Goal: Information Seeking & Learning: Compare options

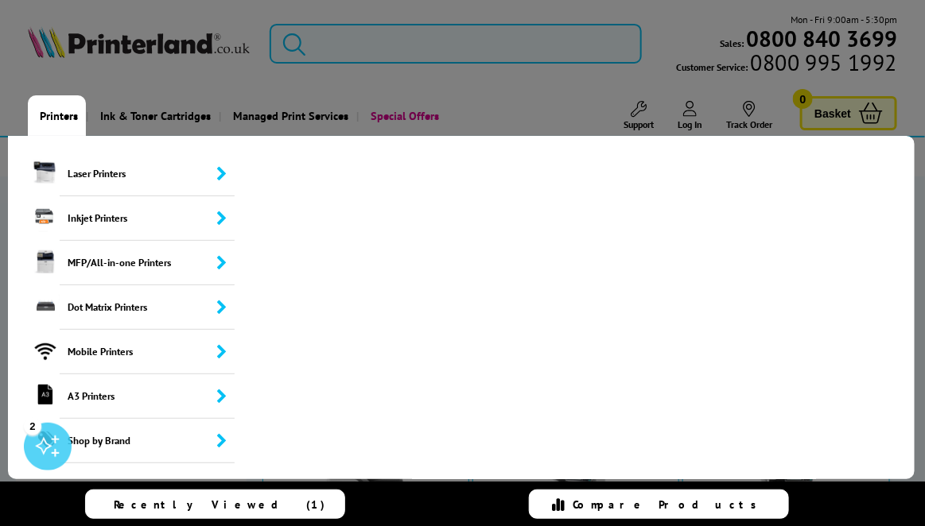
click at [69, 115] on link "Printers" at bounding box center [57, 115] width 58 height 41
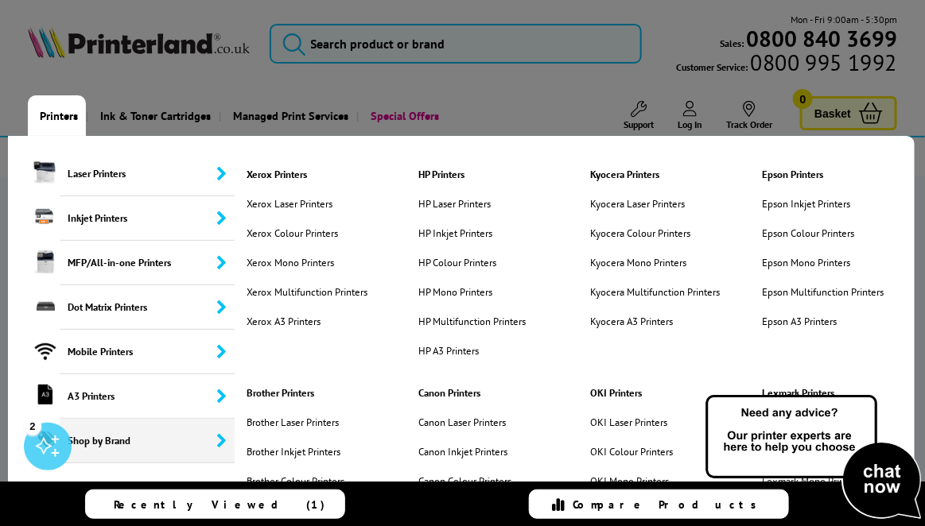
click at [85, 448] on span "Shop by Brand" at bounding box center [147, 441] width 175 height 45
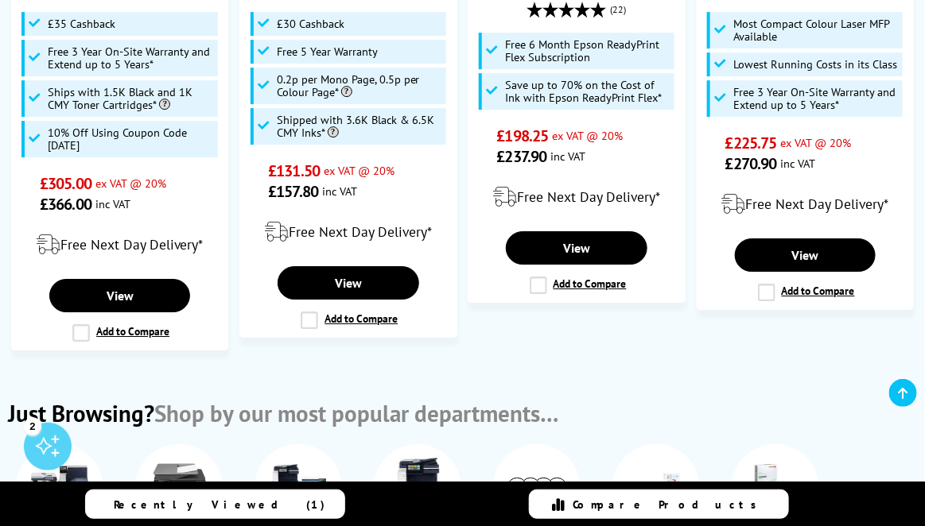
scroll to position [1591, 0]
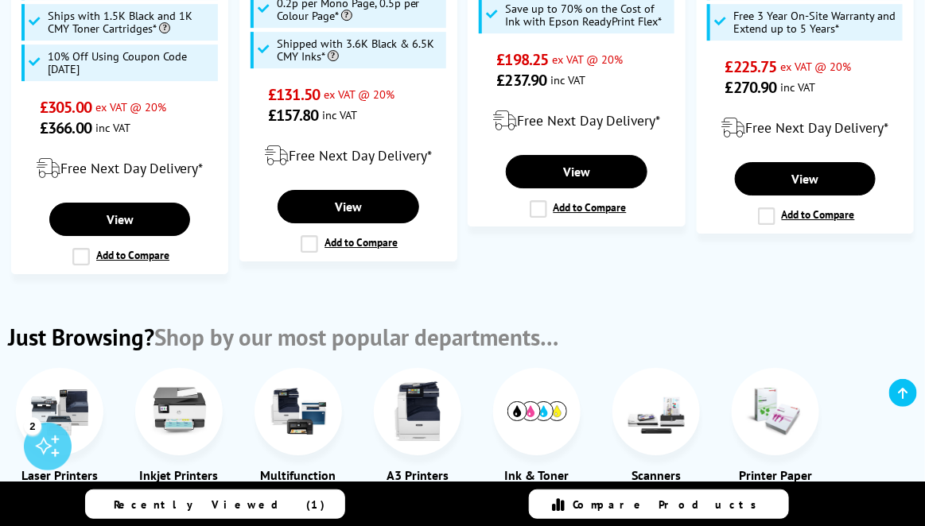
click at [187, 382] on img at bounding box center [180, 412] width 60 height 60
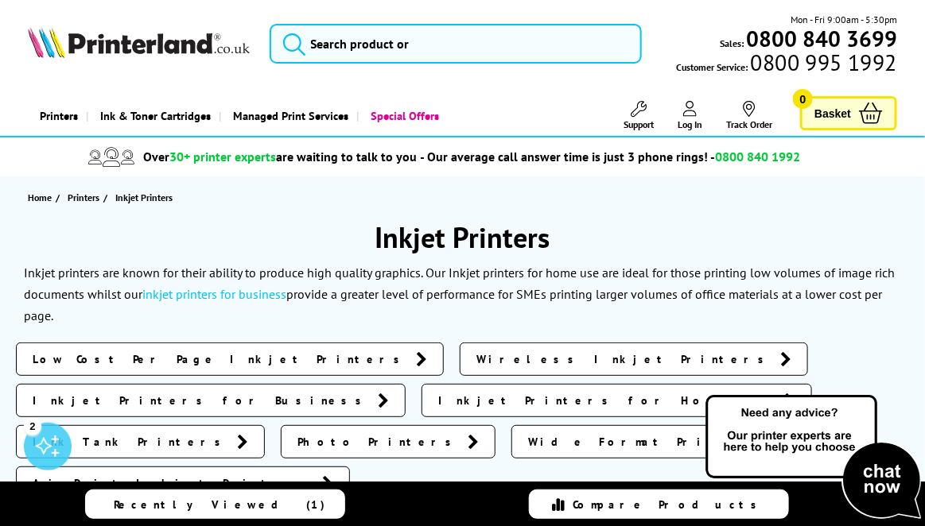
click at [370, 393] on span "Inkjet Printers for Business" at bounding box center [201, 401] width 337 height 16
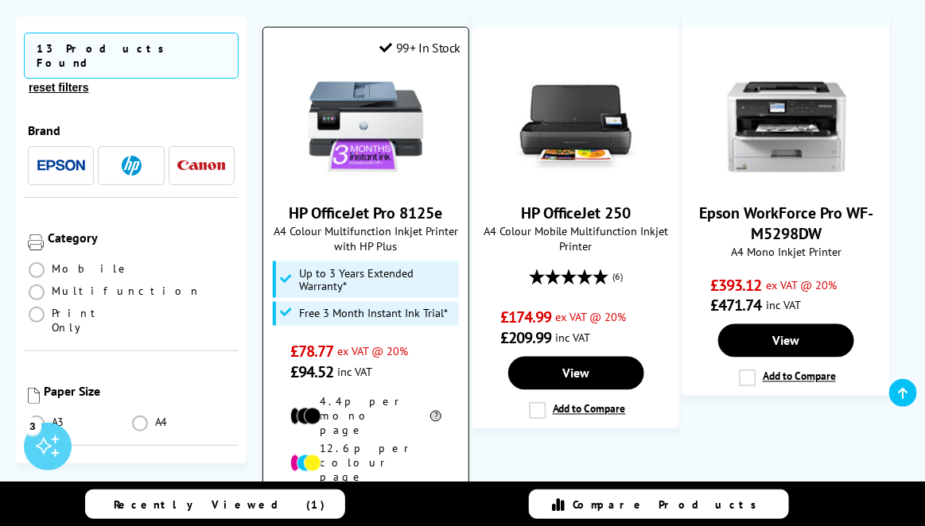
scroll to position [2624, 0]
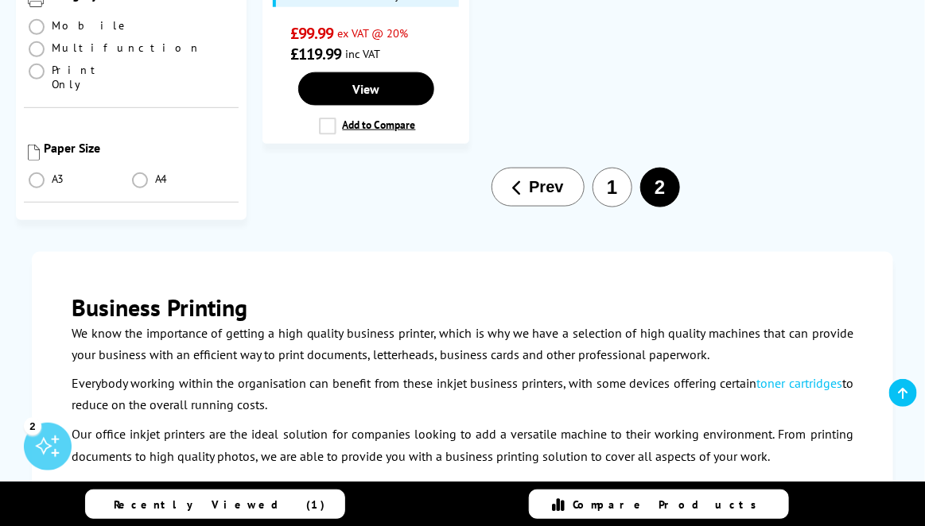
scroll to position [636, 0]
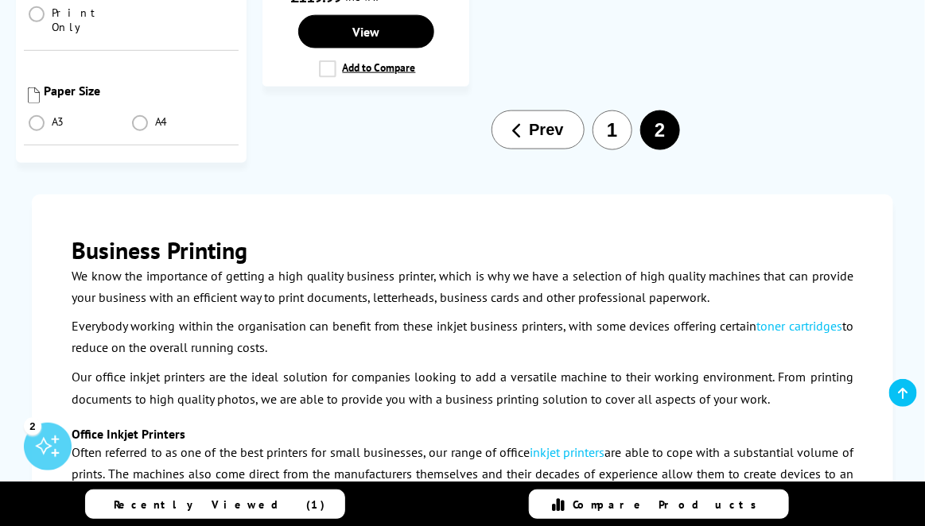
click at [663, 137] on li "2" at bounding box center [660, 131] width 48 height 40
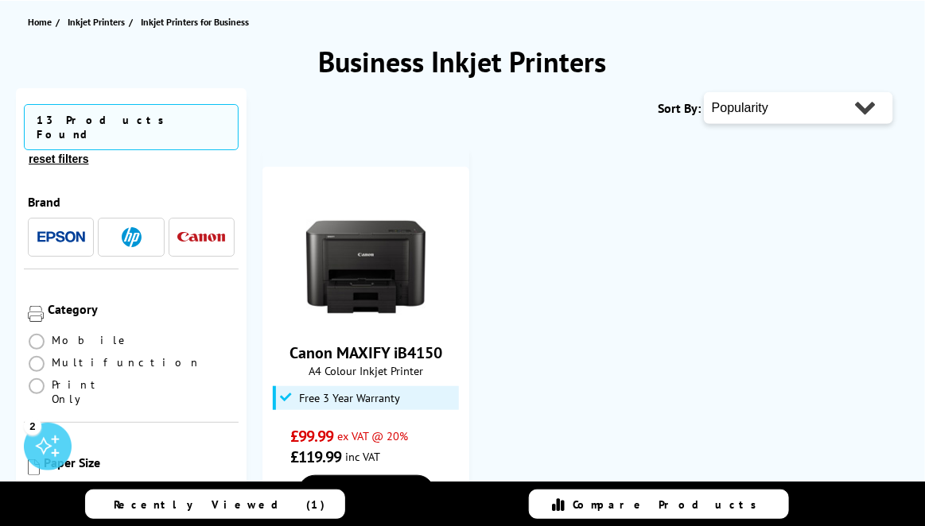
scroll to position [0, 0]
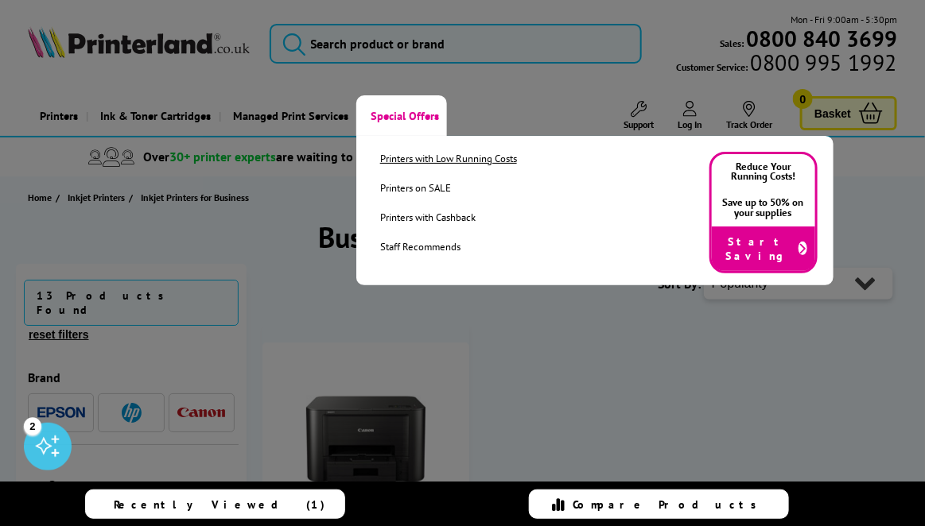
click at [423, 161] on link "Printers with Low Running Costs" at bounding box center [448, 159] width 137 height 14
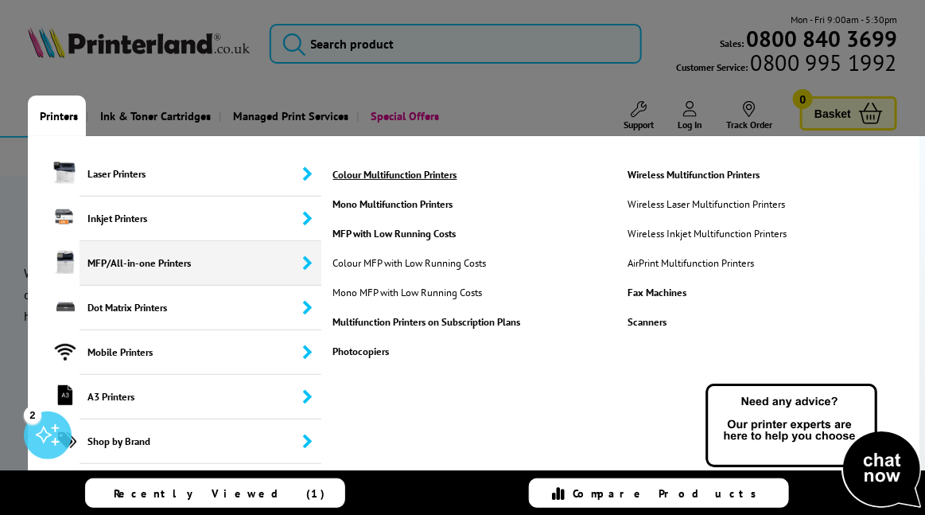
click at [374, 176] on link "Colour Multifunction Printers" at bounding box center [472, 175] width 286 height 14
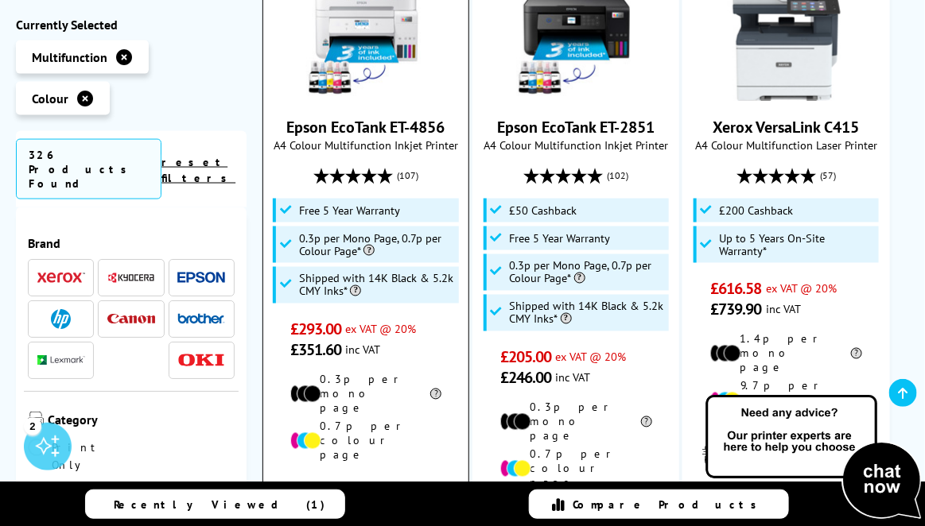
scroll to position [2545, 0]
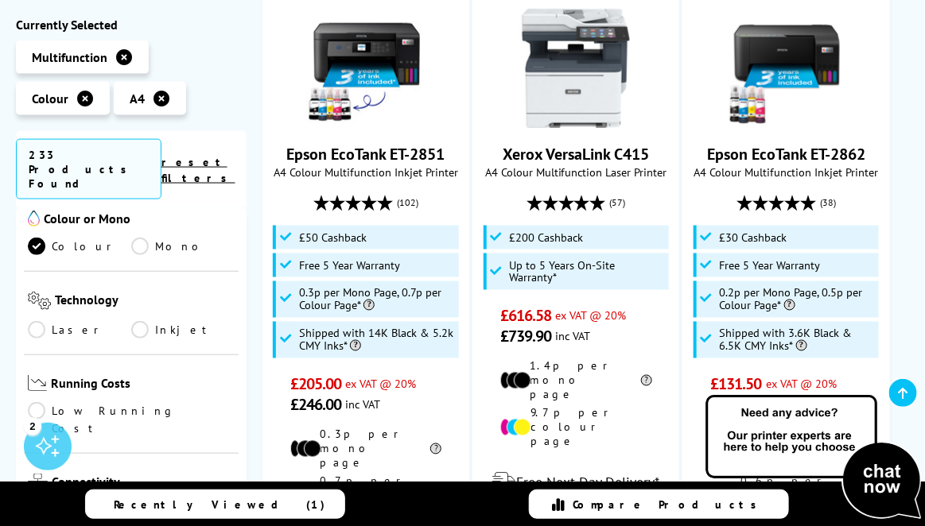
scroll to position [477, 0]
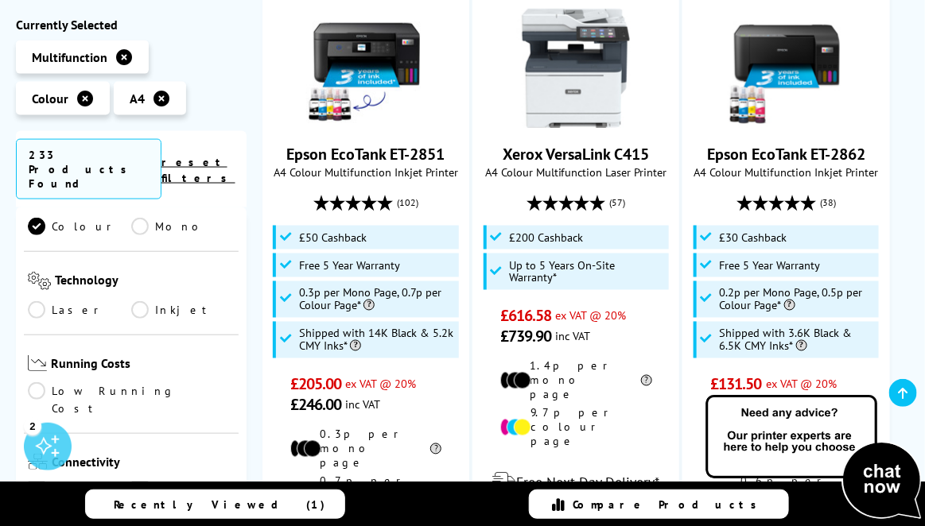
click at [137, 481] on link "Network" at bounding box center [182, 489] width 103 height 17
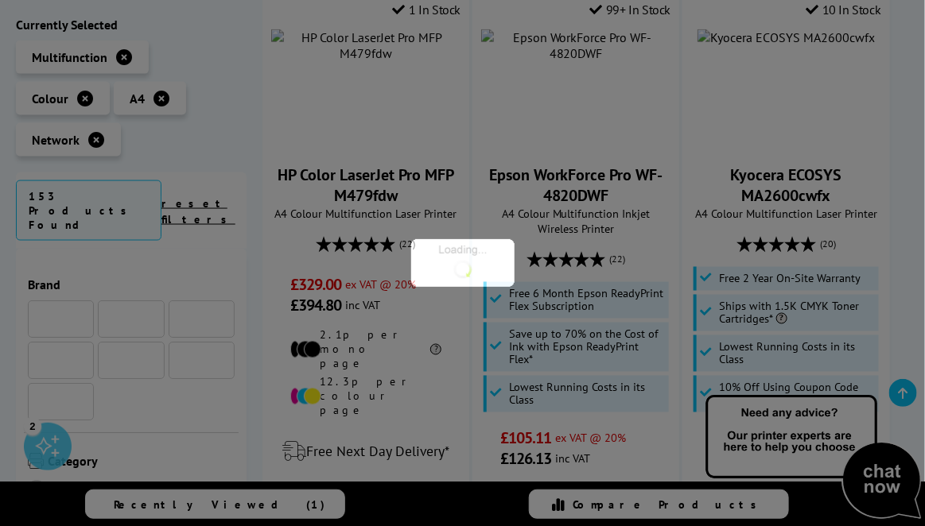
scroll to position [477, 0]
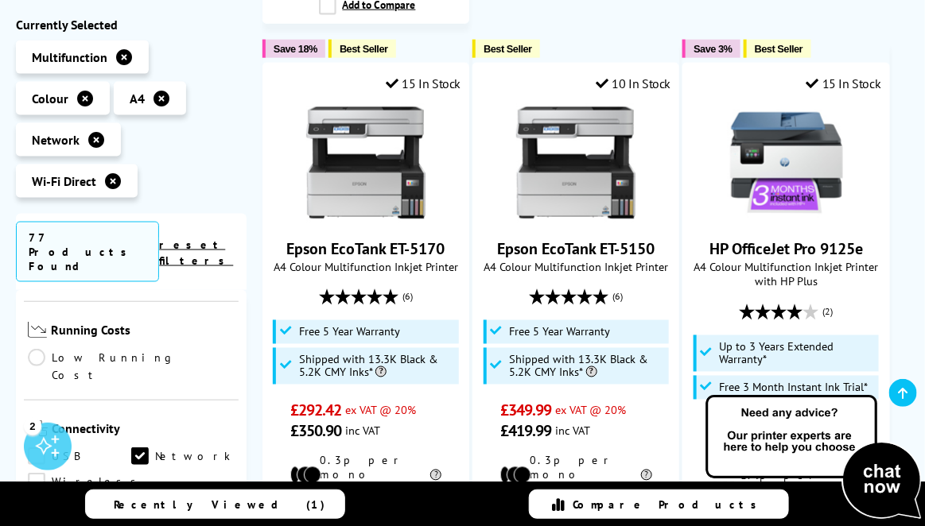
scroll to position [636, 0]
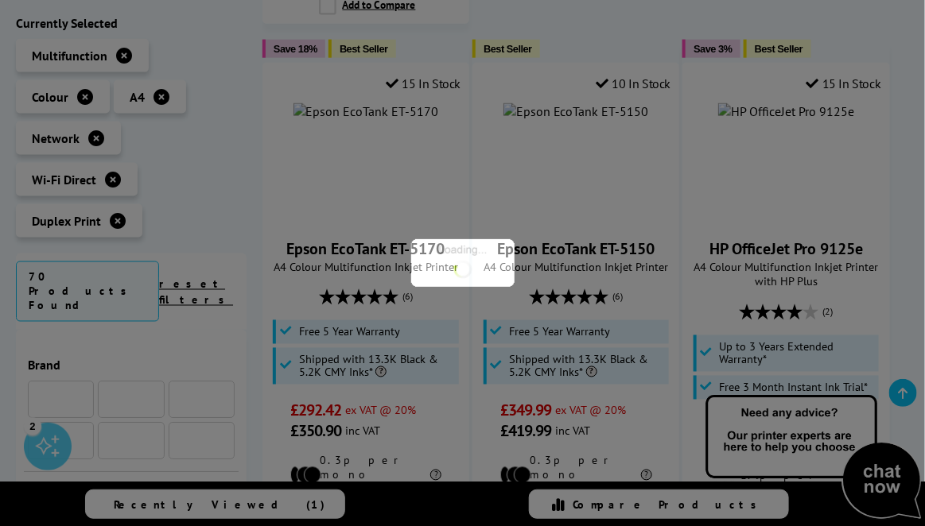
scroll to position [636, 0]
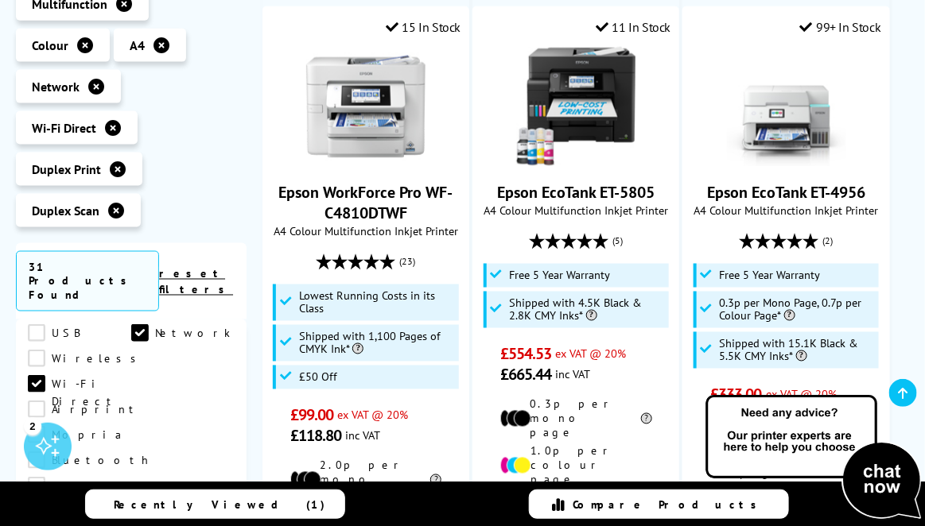
scroll to position [716, 0]
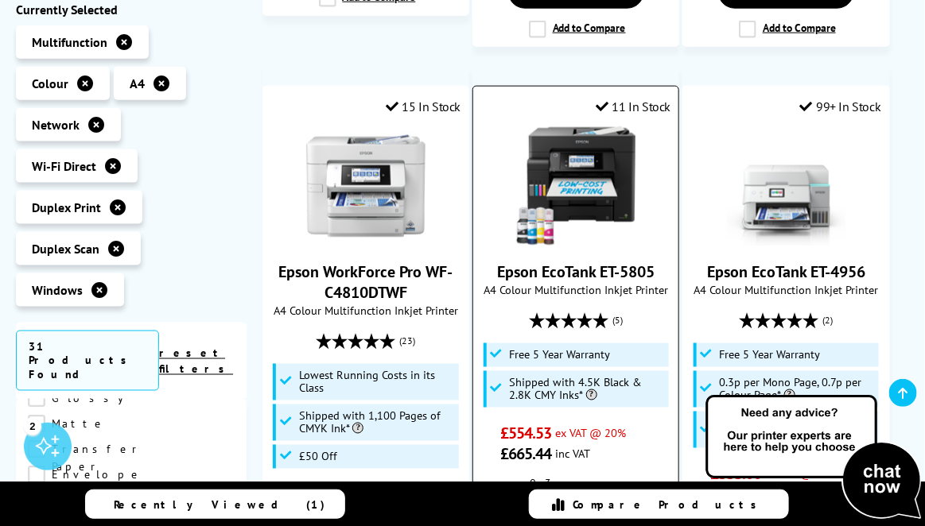
scroll to position [2545, 0]
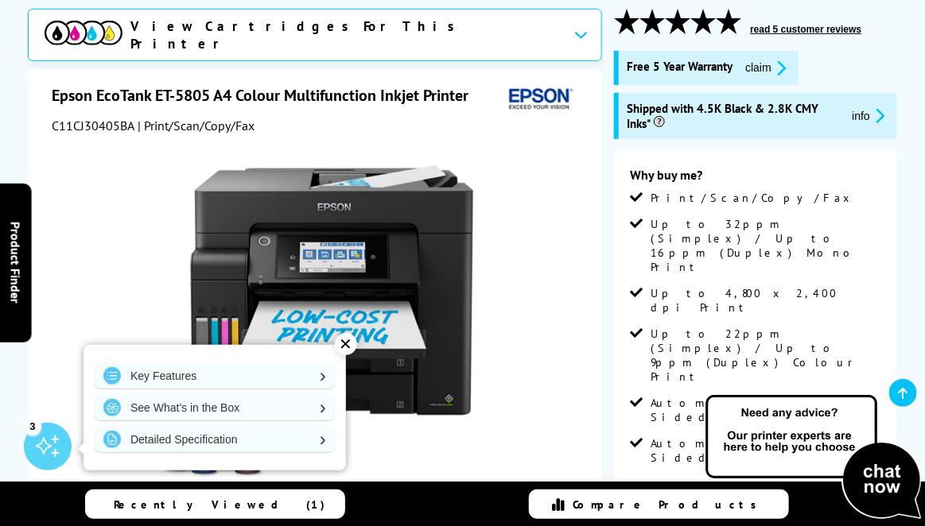
scroll to position [239, 0]
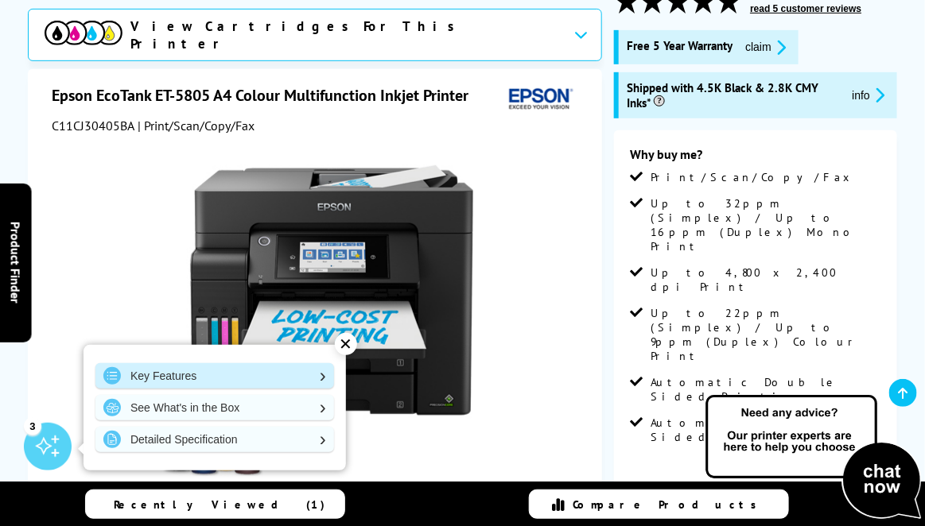
click at [252, 372] on link "Key Features" at bounding box center [214, 375] width 239 height 25
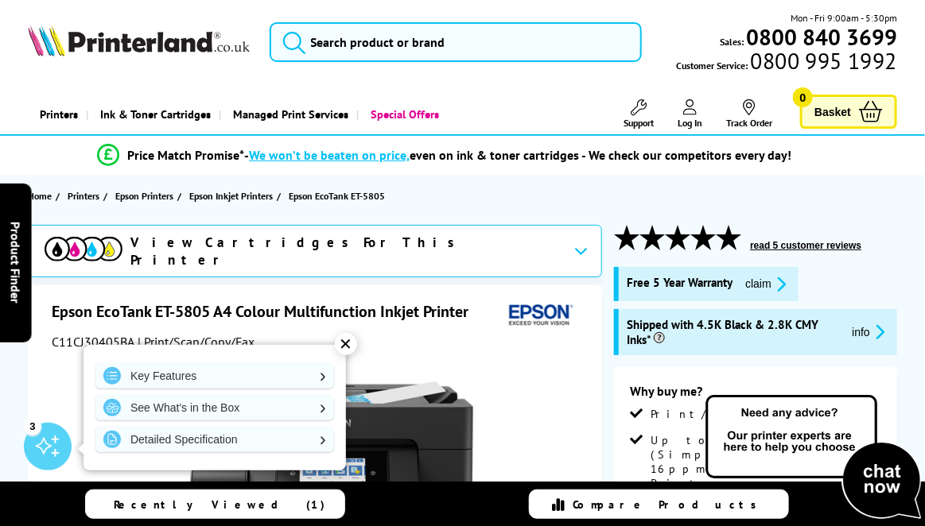
scroll to position [0, 0]
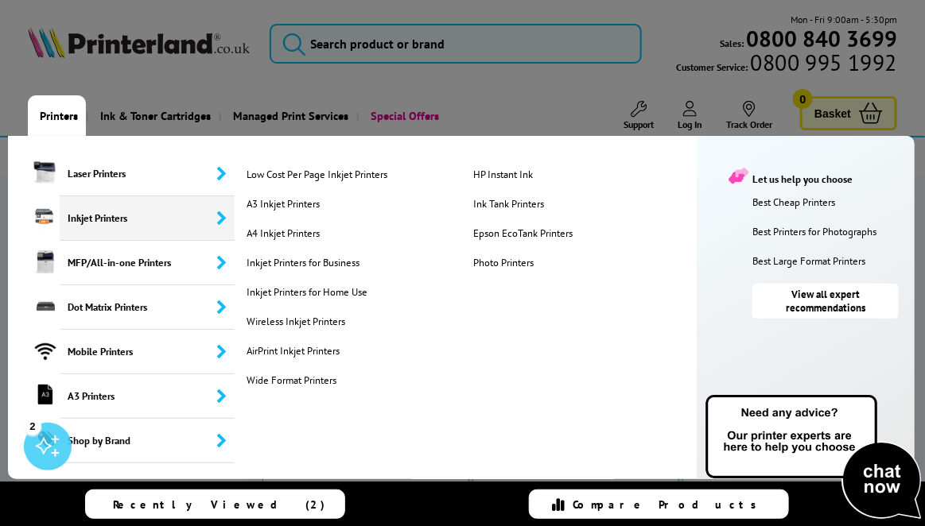
click at [79, 215] on span "Inkjet Printers" at bounding box center [147, 218] width 175 height 45
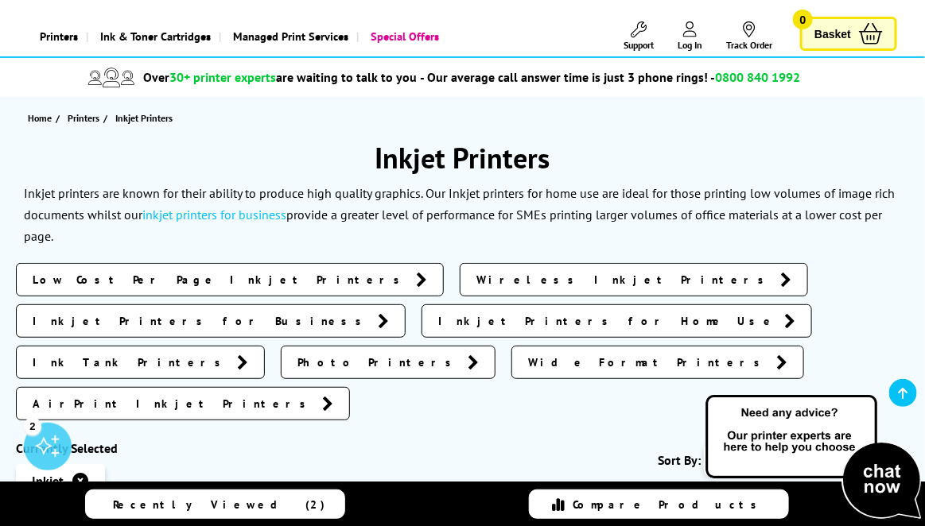
scroll to position [159, 0]
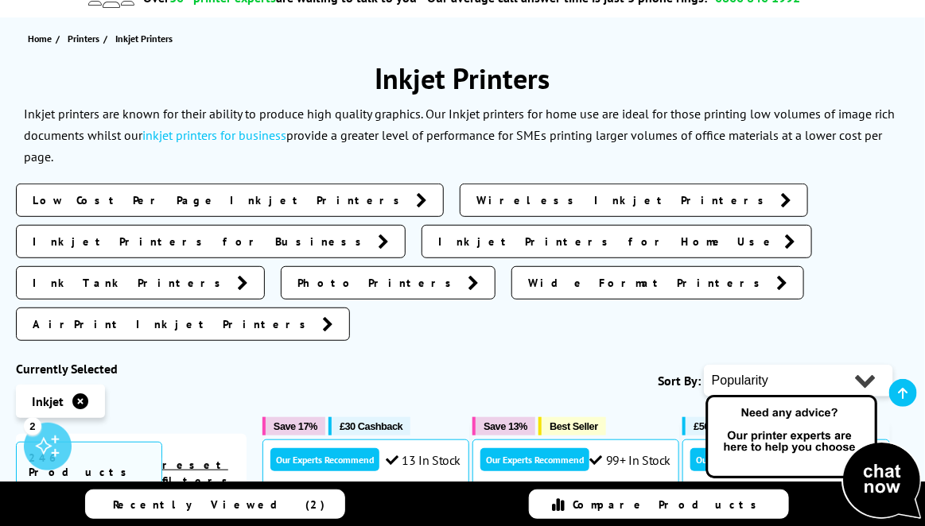
click at [370, 234] on span "Inkjet Printers for Business" at bounding box center [201, 242] width 337 height 16
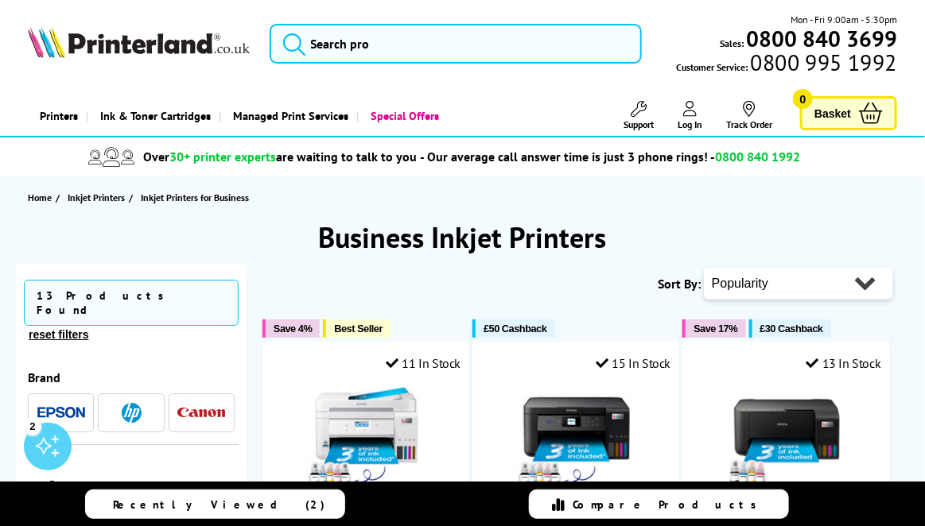
scroll to position [159, 0]
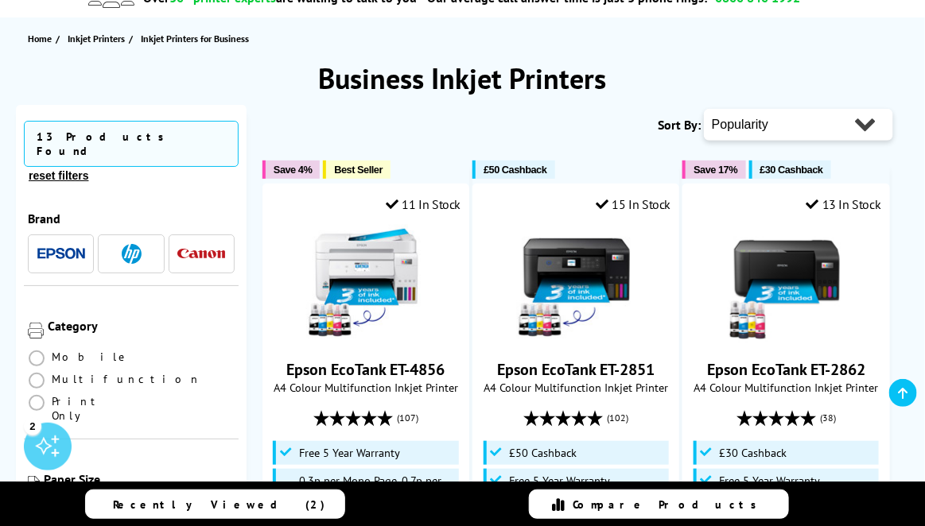
click at [132, 244] on img "button" at bounding box center [132, 254] width 20 height 20
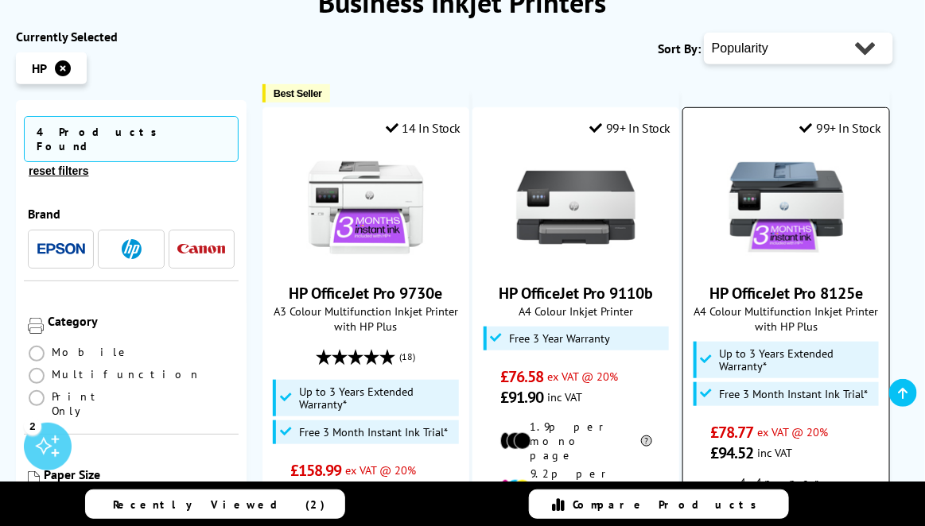
scroll to position [239, 0]
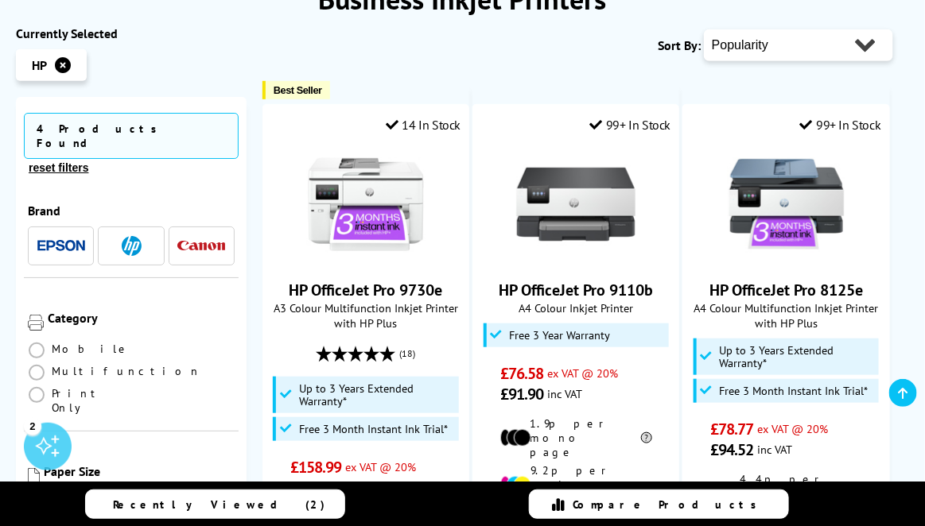
click at [143, 496] on span at bounding box center [140, 504] width 16 height 16
click at [155, 498] on input "radio" at bounding box center [155, 498] width 0 height 0
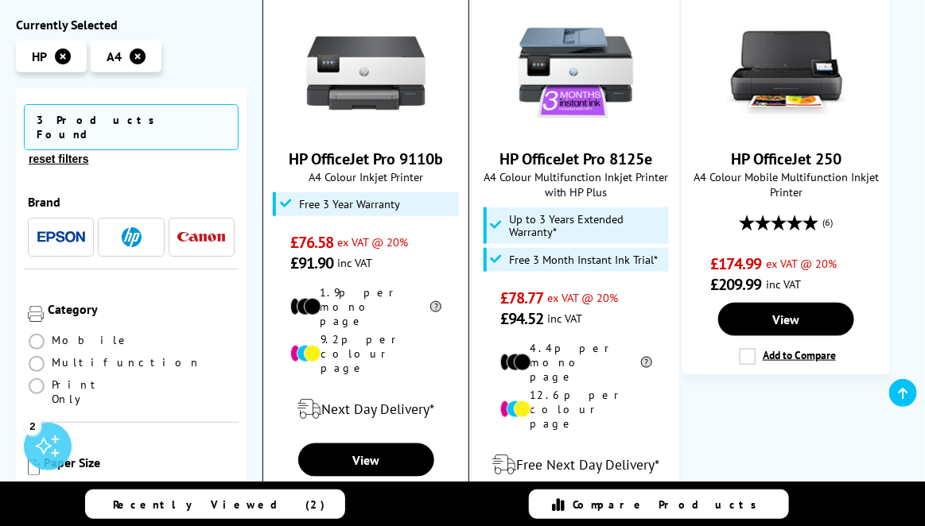
scroll to position [398, 0]
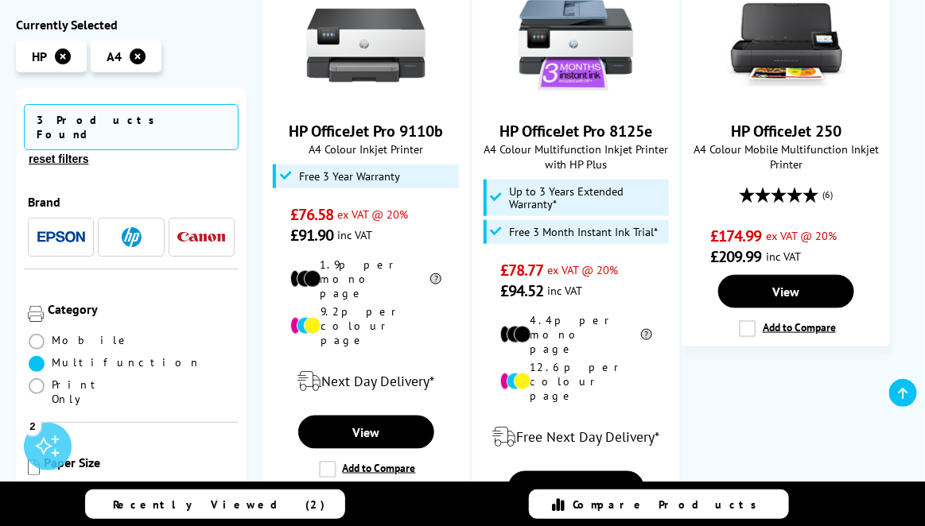
click at [45, 355] on span at bounding box center [37, 363] width 16 height 16
click at [52, 357] on input "radio" at bounding box center [52, 357] width 0 height 0
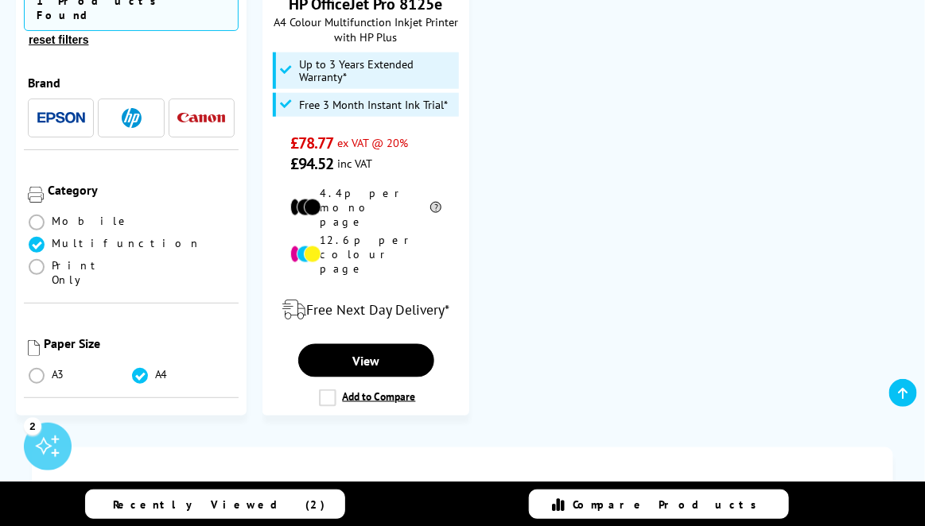
scroll to position [557, 0]
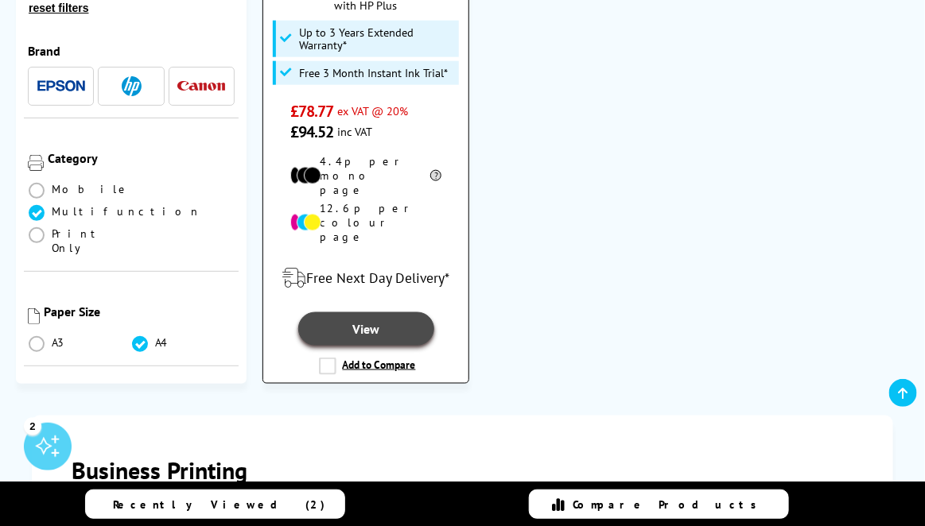
click at [374, 313] on link "View" at bounding box center [366, 329] width 136 height 33
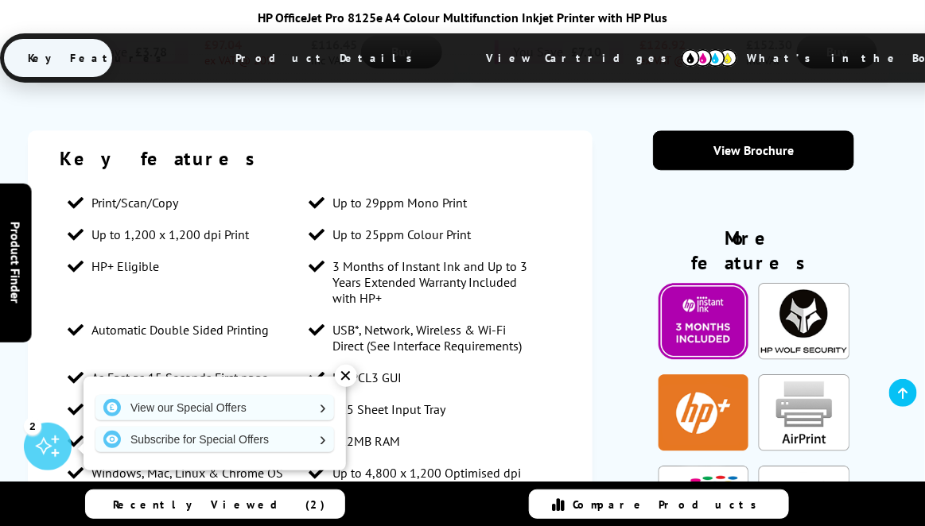
scroll to position [1193, 0]
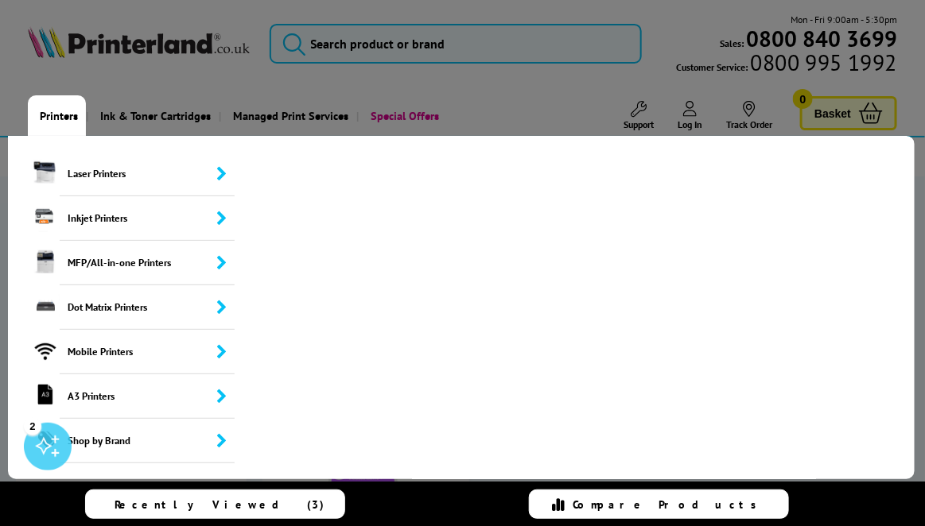
click at [67, 121] on link "Printers" at bounding box center [57, 115] width 58 height 41
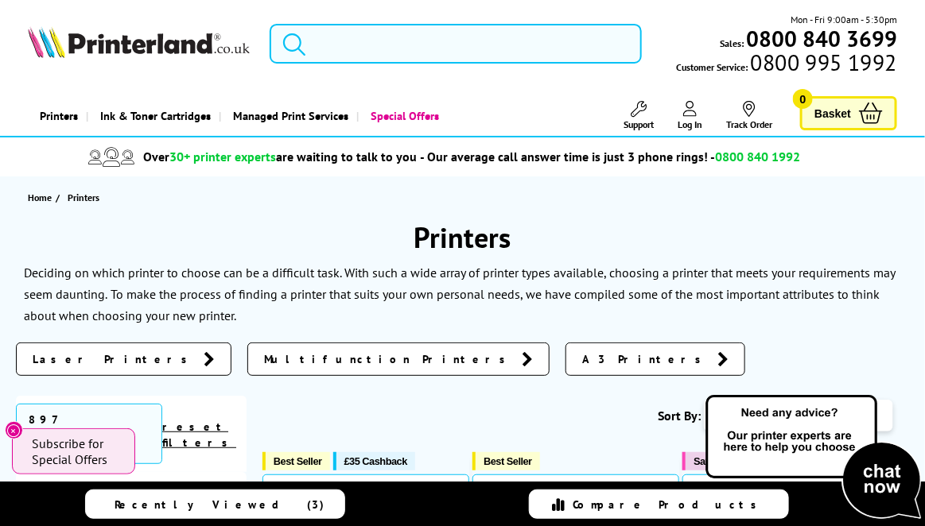
click at [264, 352] on span "Multifunction Printers" at bounding box center [389, 360] width 250 height 16
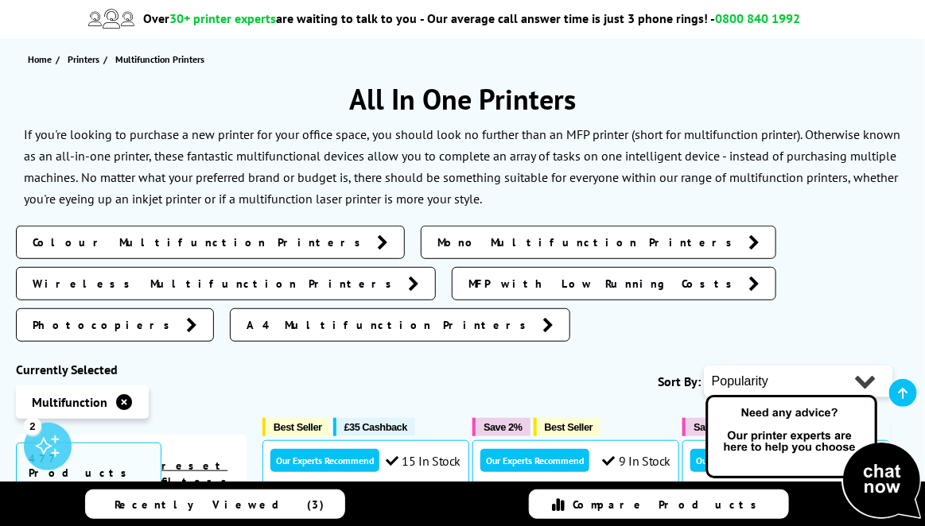
scroll to position [239, 0]
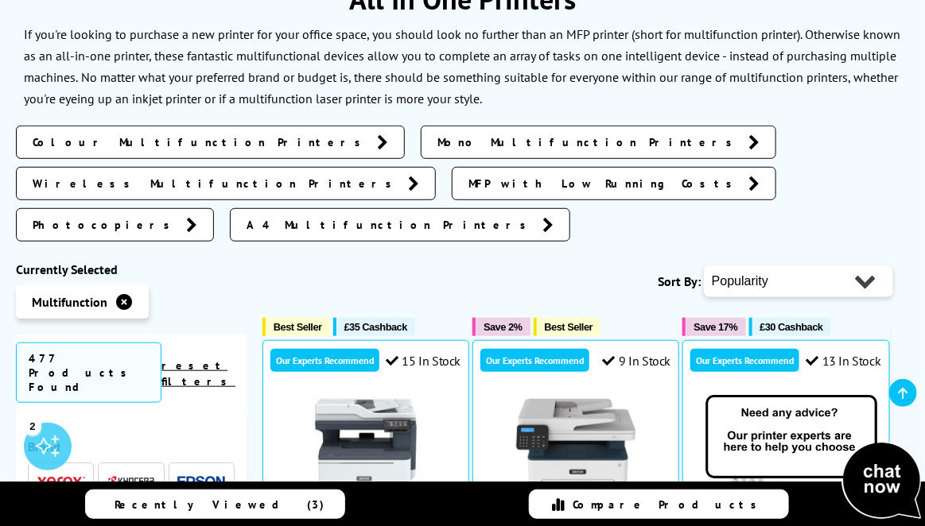
click at [259, 217] on span "A4 Multifunction Printers" at bounding box center [391, 225] width 288 height 16
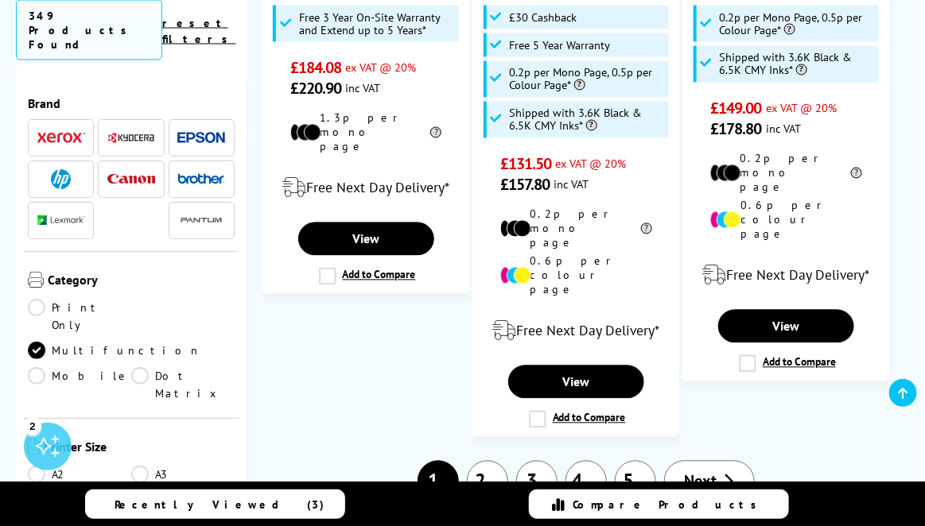
scroll to position [2783, 0]
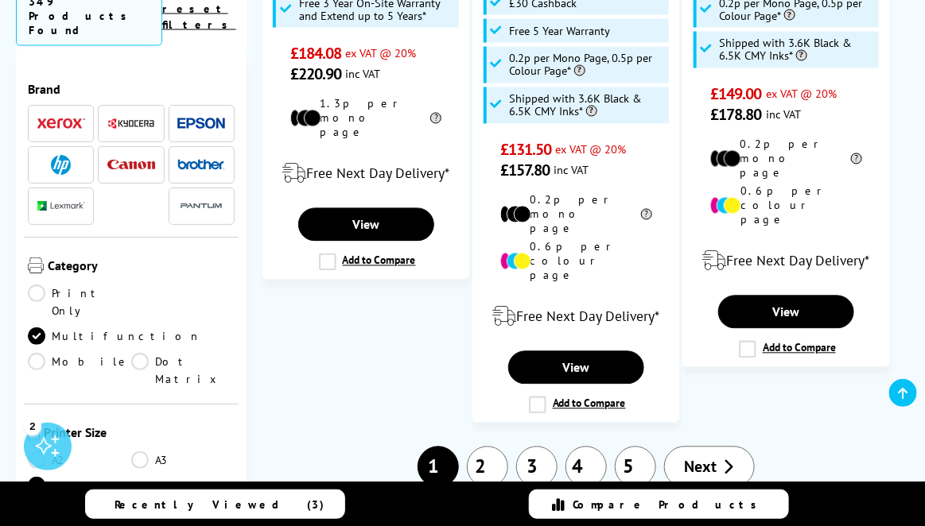
click at [724, 460] on icon at bounding box center [729, 468] width 10 height 16
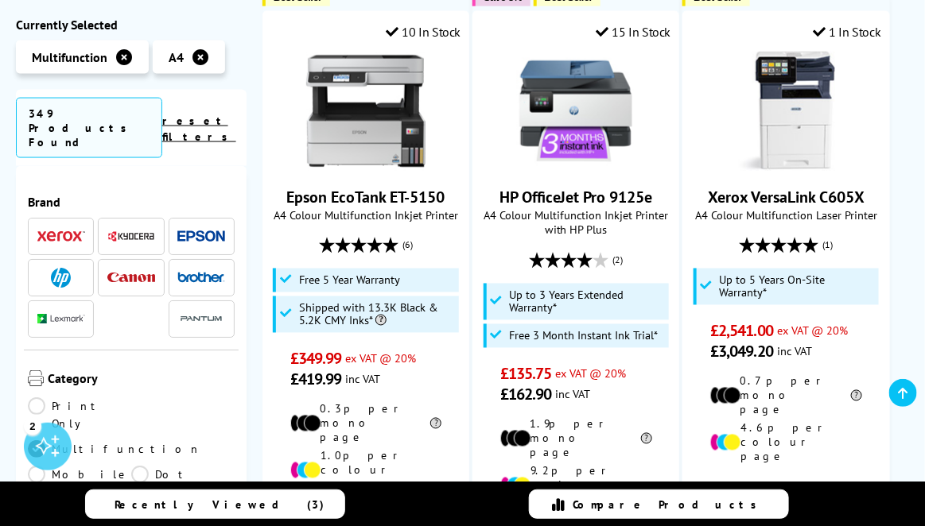
scroll to position [2624, 0]
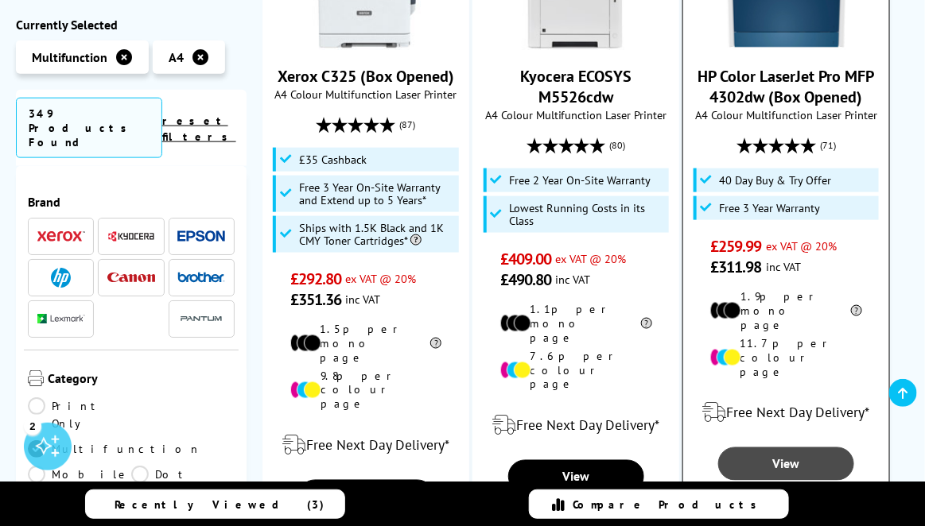
scroll to position [2465, 0]
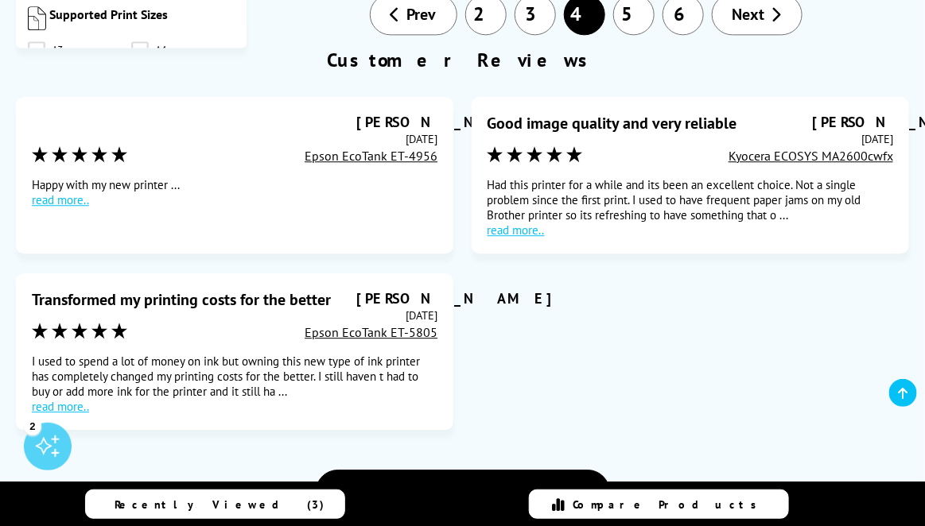
scroll to position [2783, 0]
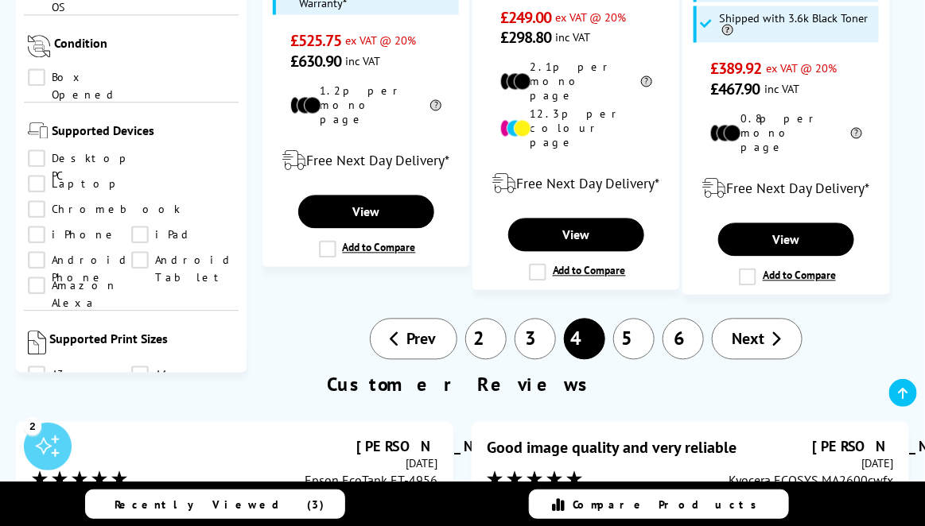
click at [759, 329] on span "Next" at bounding box center [748, 339] width 33 height 21
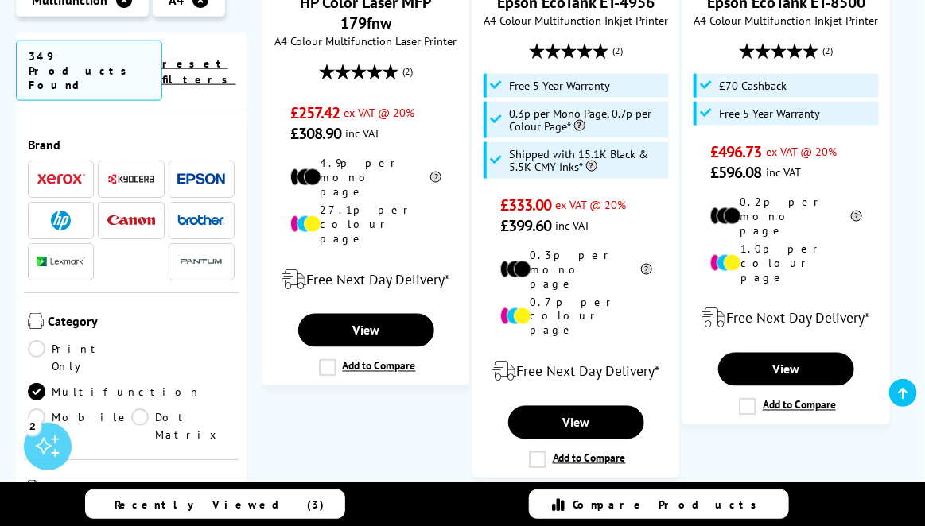
scroll to position [2545, 0]
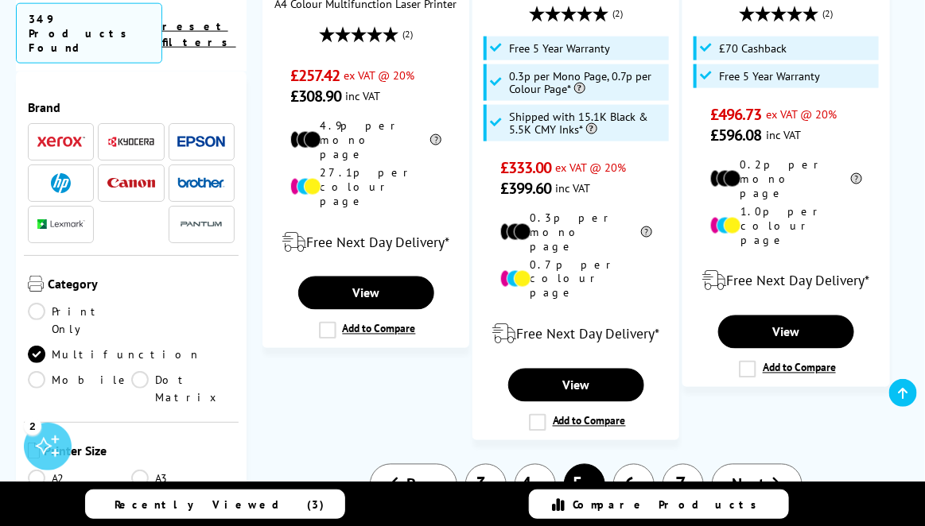
click at [744, 475] on span "Next" at bounding box center [748, 485] width 33 height 21
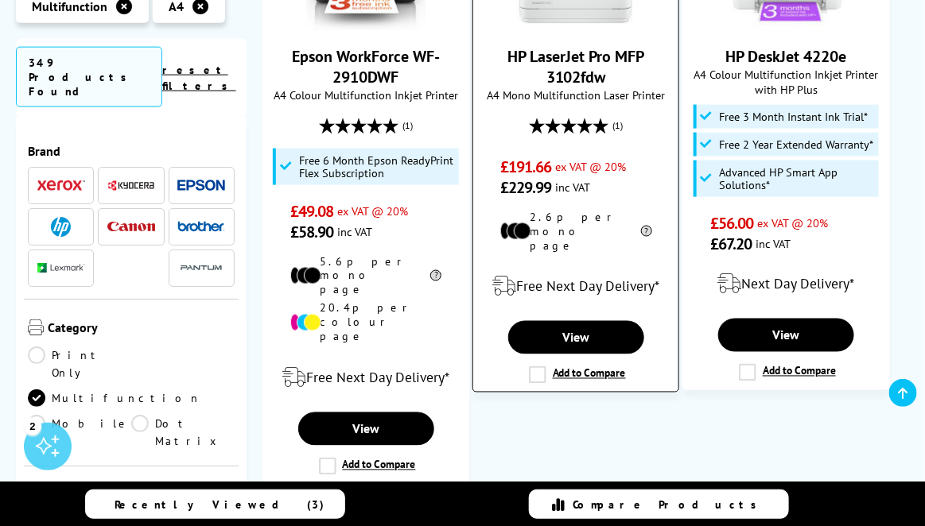
scroll to position [2704, 0]
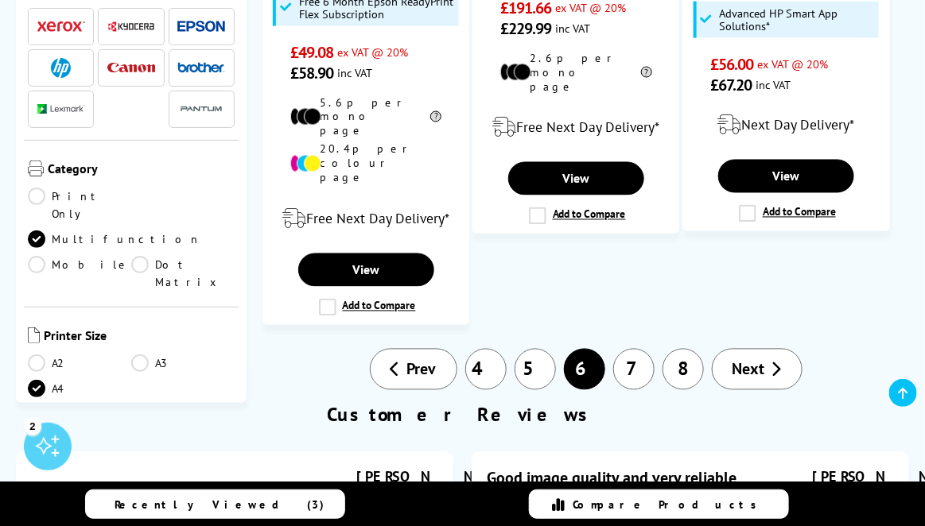
click at [757, 359] on span "Next" at bounding box center [748, 369] width 33 height 21
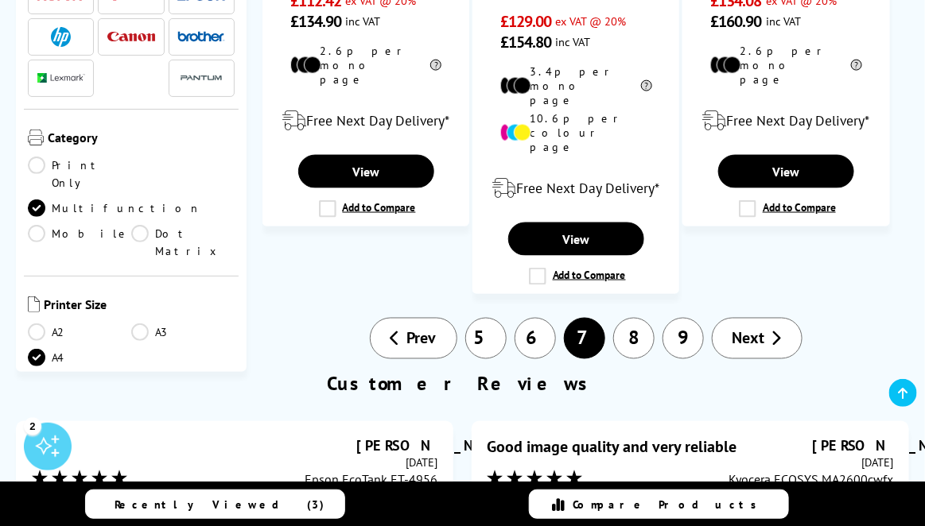
scroll to position [2545, 0]
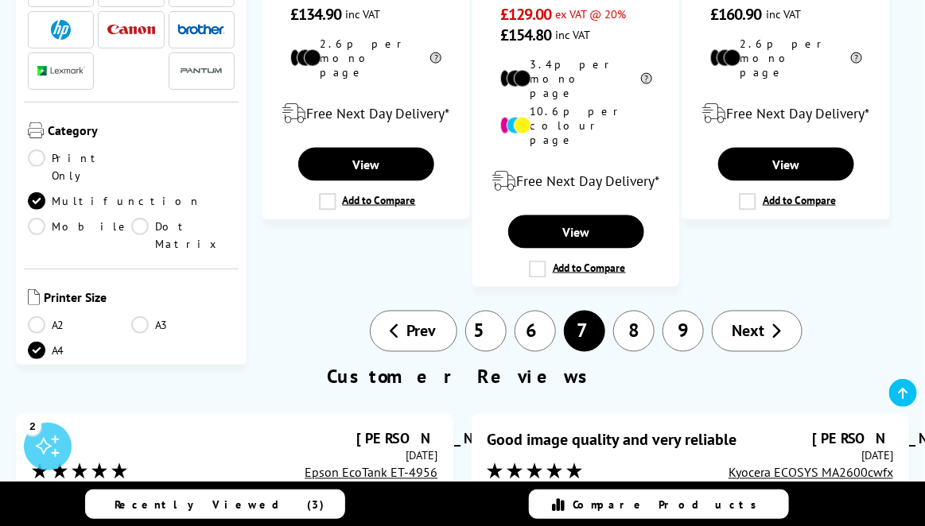
click at [732, 321] on span "Next" at bounding box center [748, 331] width 33 height 21
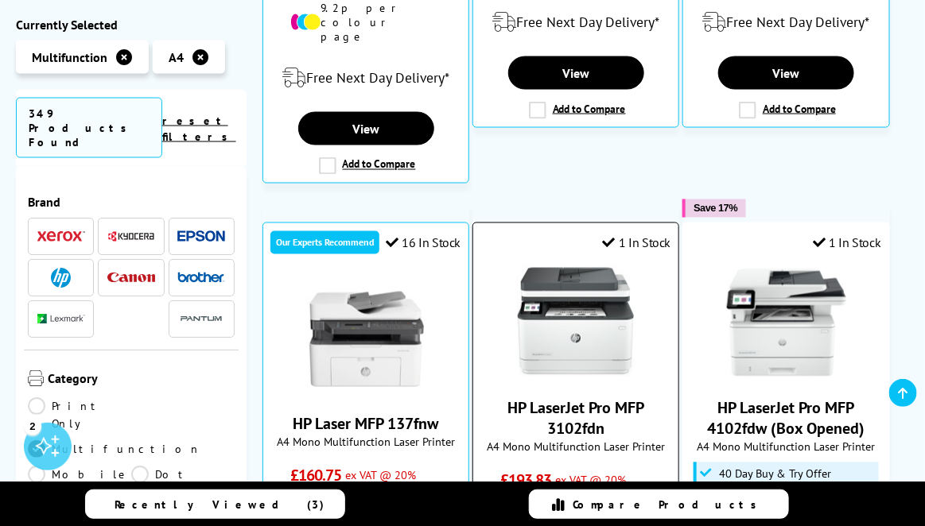
scroll to position [795, 0]
